Goal: Find contact information: Find contact information

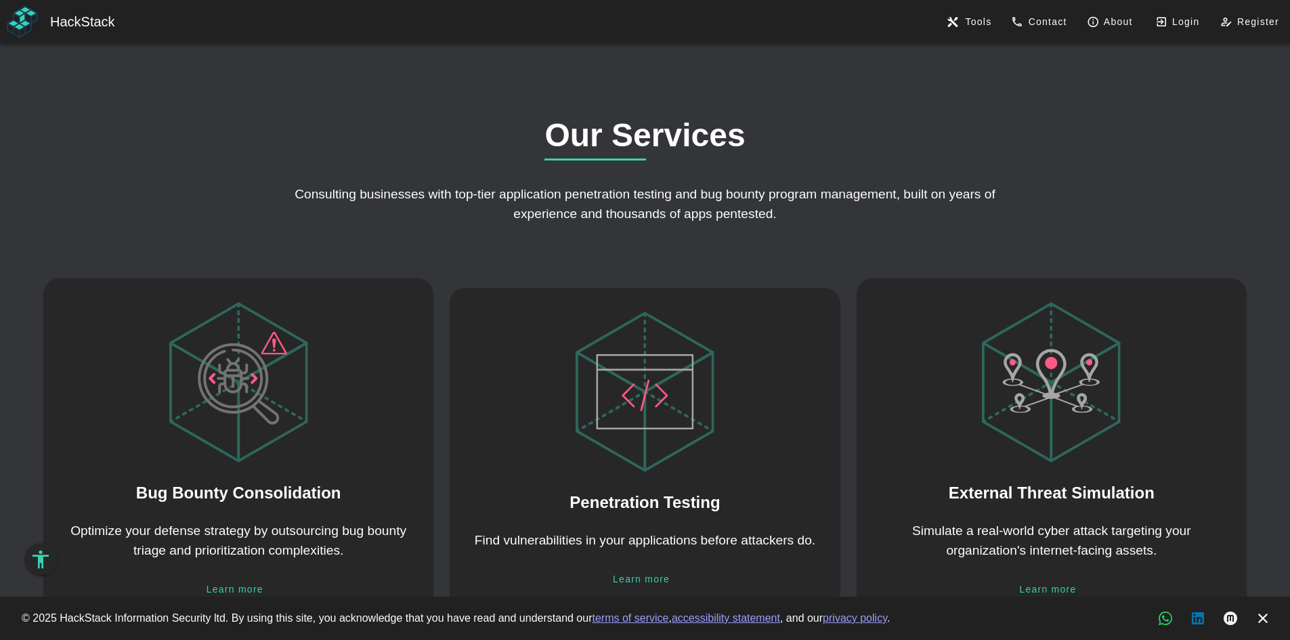
scroll to position [1422, 0]
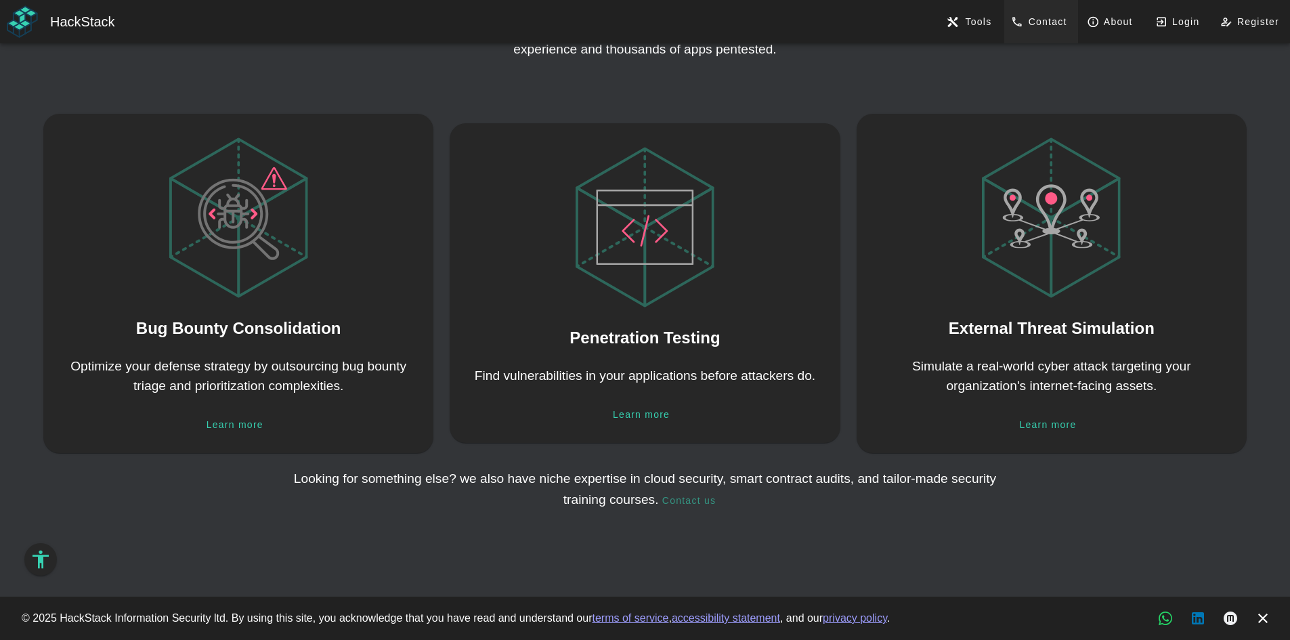
click at [1034, 20] on span "Contact" at bounding box center [1040, 22] width 51 height 12
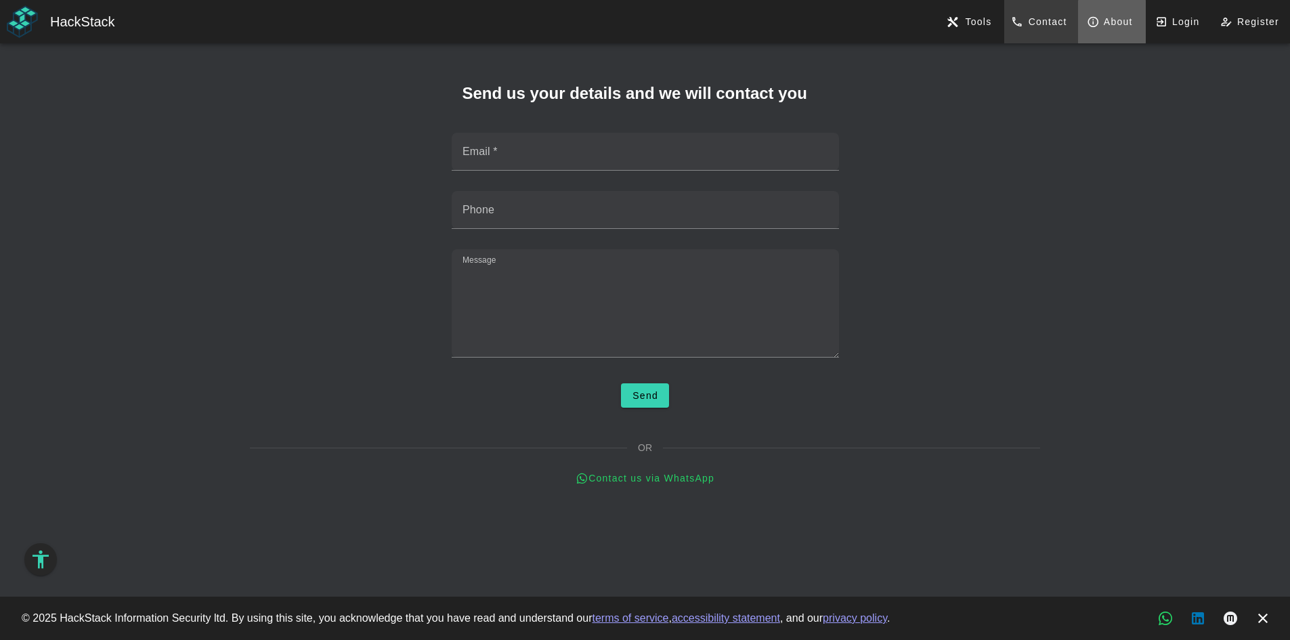
click at [1129, 23] on span "About" at bounding box center [1112, 22] width 42 height 12
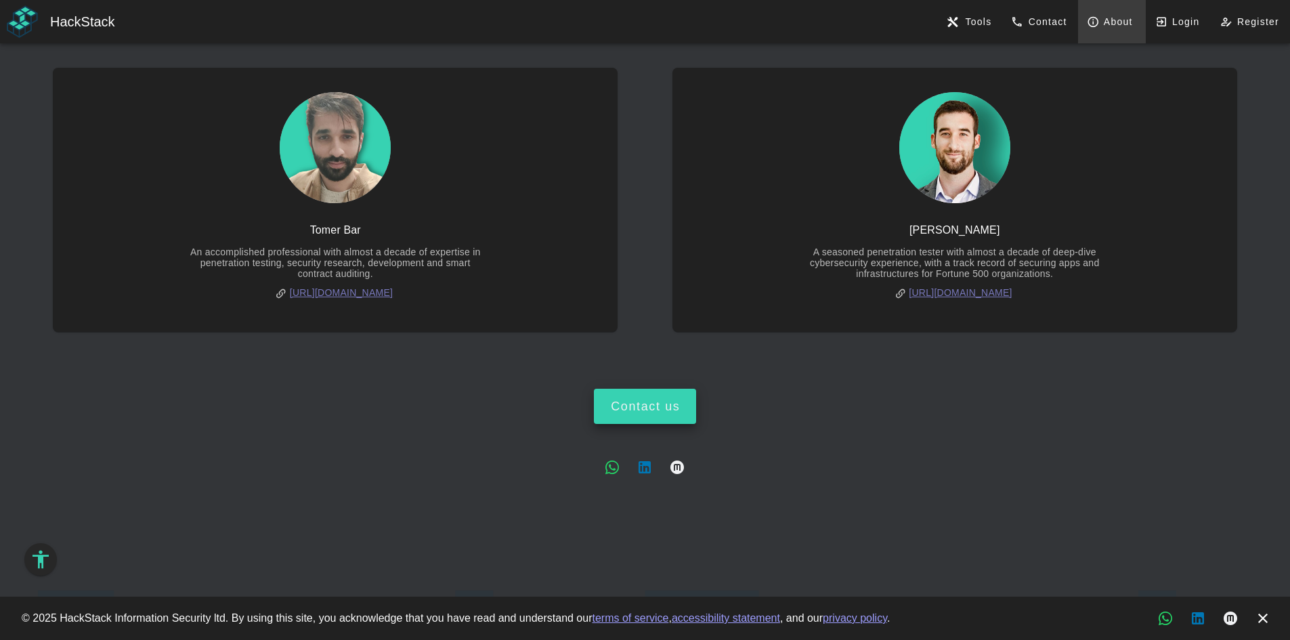
scroll to position [139, 0]
click at [660, 399] on div "Contact us" at bounding box center [645, 406] width 70 height 14
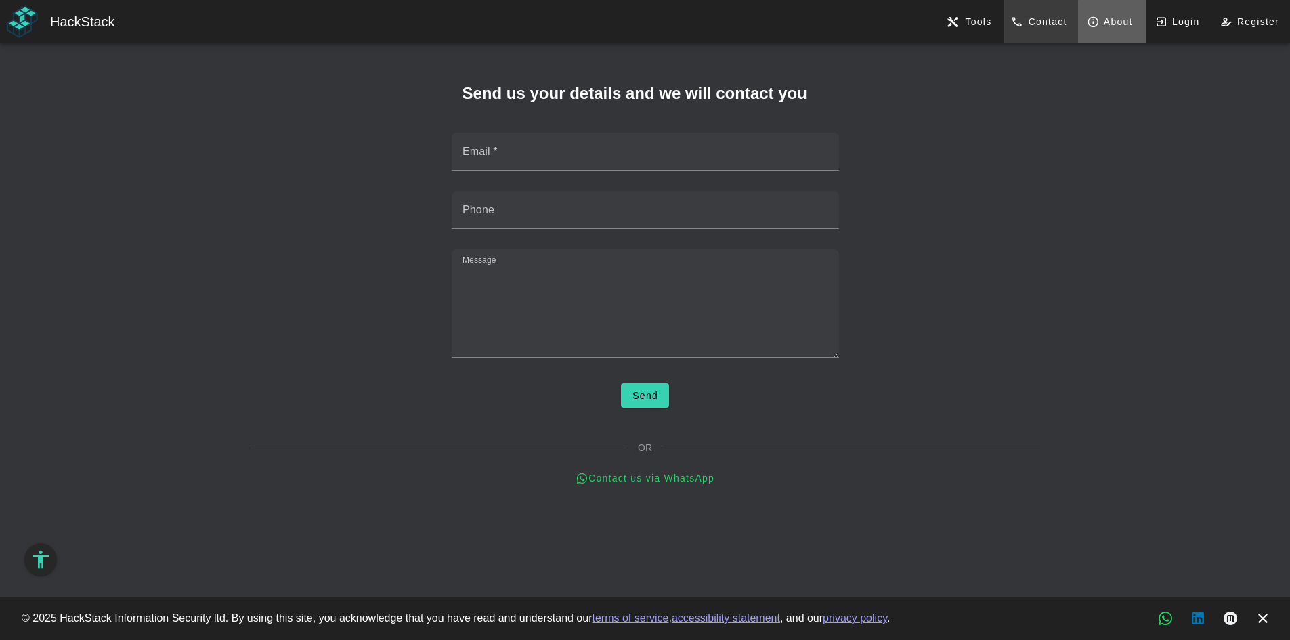
click at [1091, 8] on link "About" at bounding box center [1112, 21] width 68 height 43
